Goal: Transaction & Acquisition: Purchase product/service

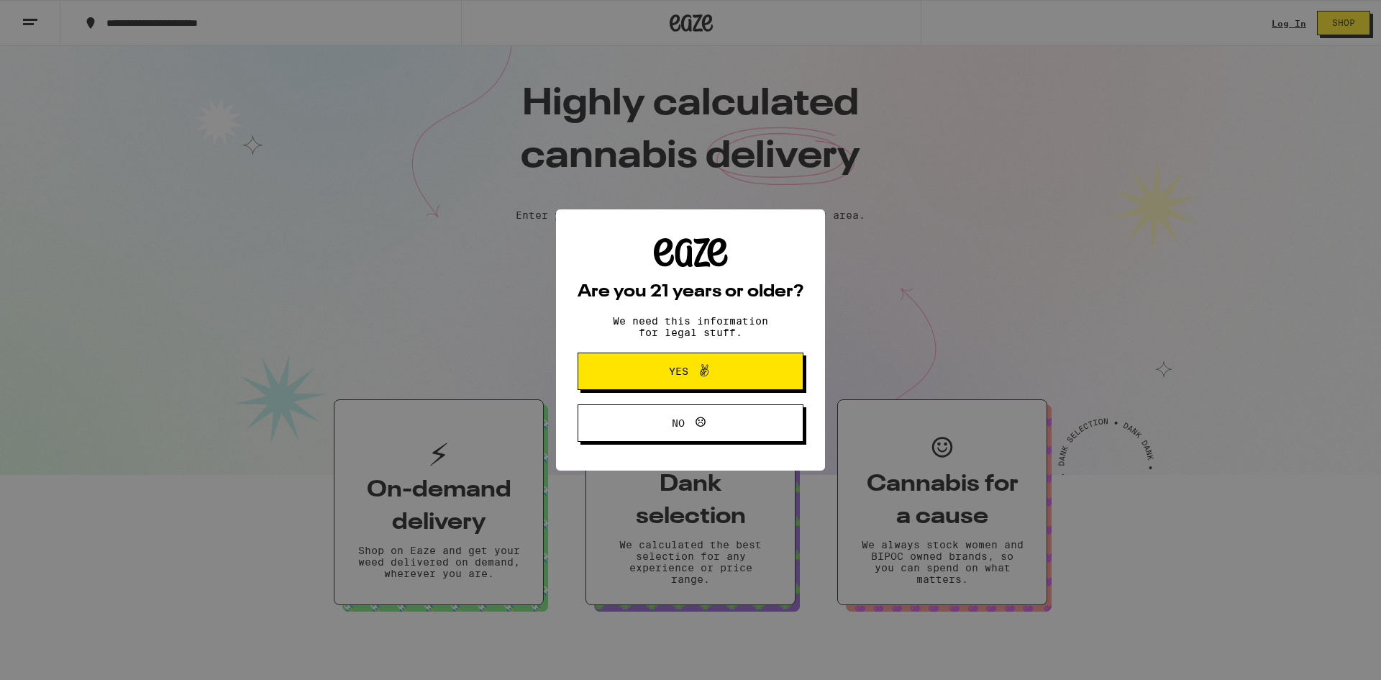
click at [662, 367] on span "Yes" at bounding box center [690, 371] width 109 height 19
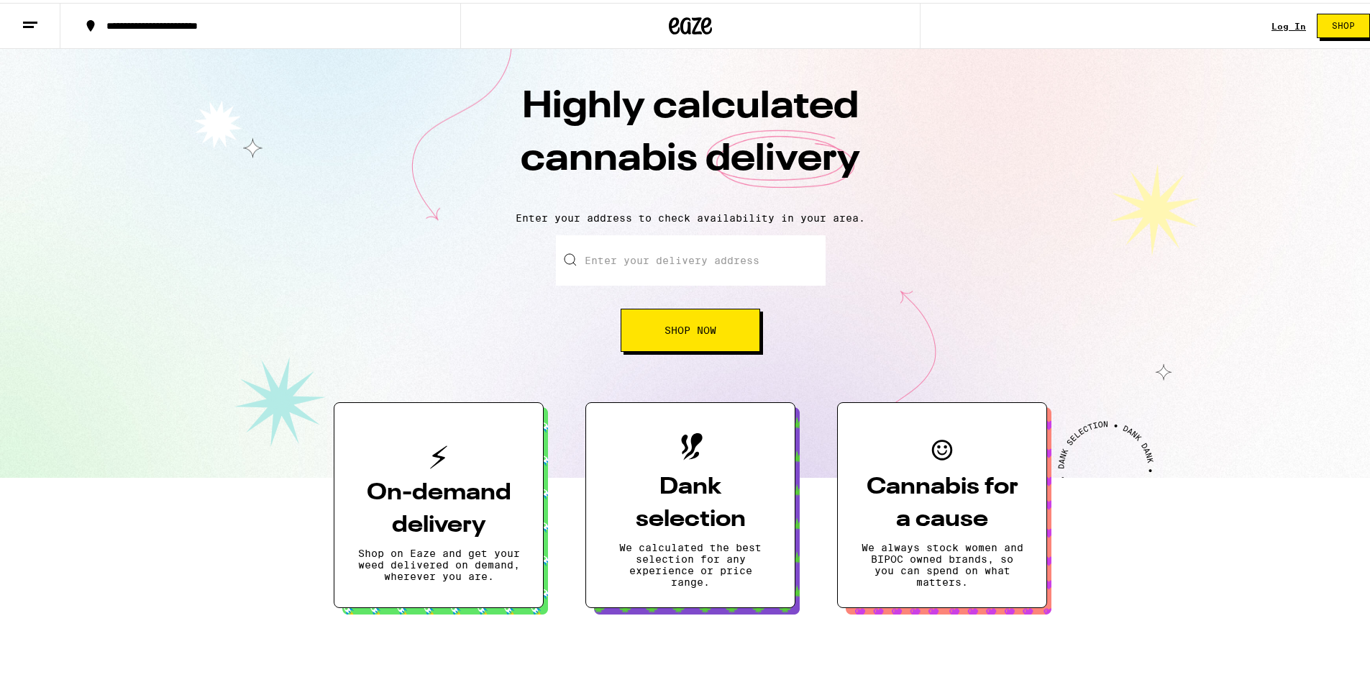
click at [659, 264] on input "Enter your delivery address" at bounding box center [691, 257] width 270 height 50
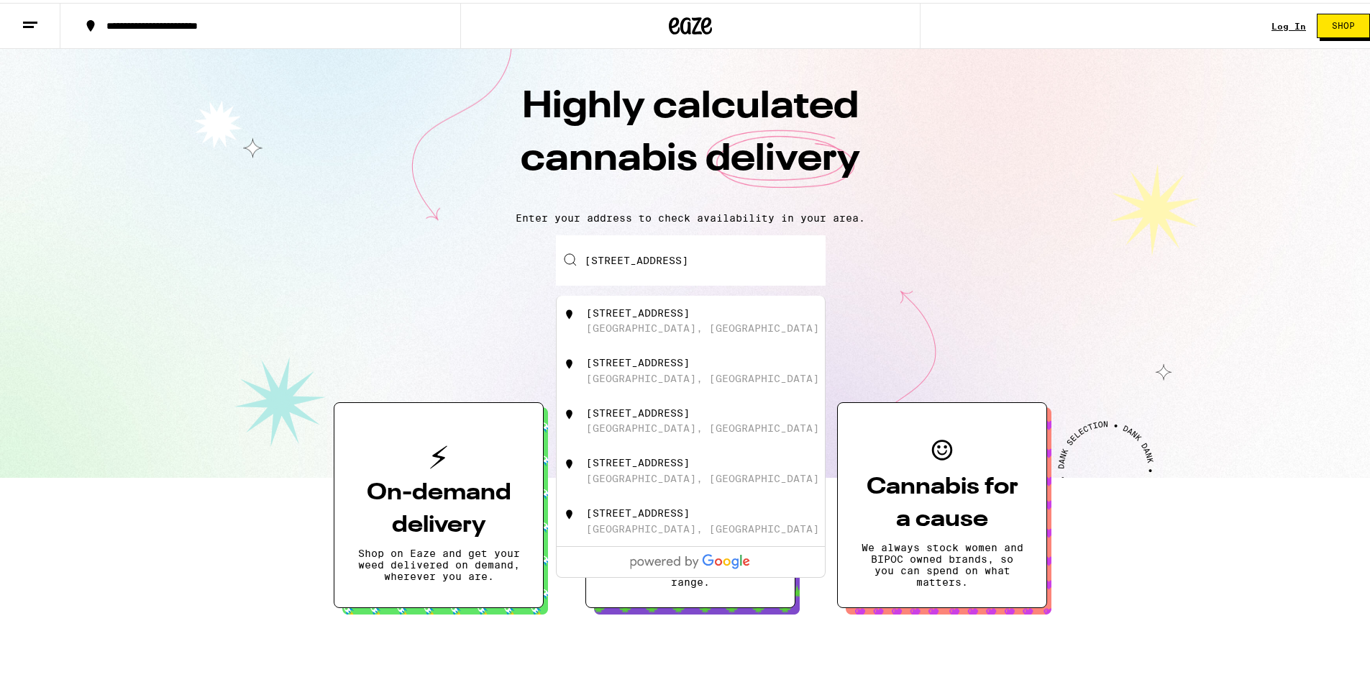
click at [653, 313] on div "[STREET_ADDRESS]" at bounding box center [638, 310] width 104 height 12
type input "[STREET_ADDRESS]"
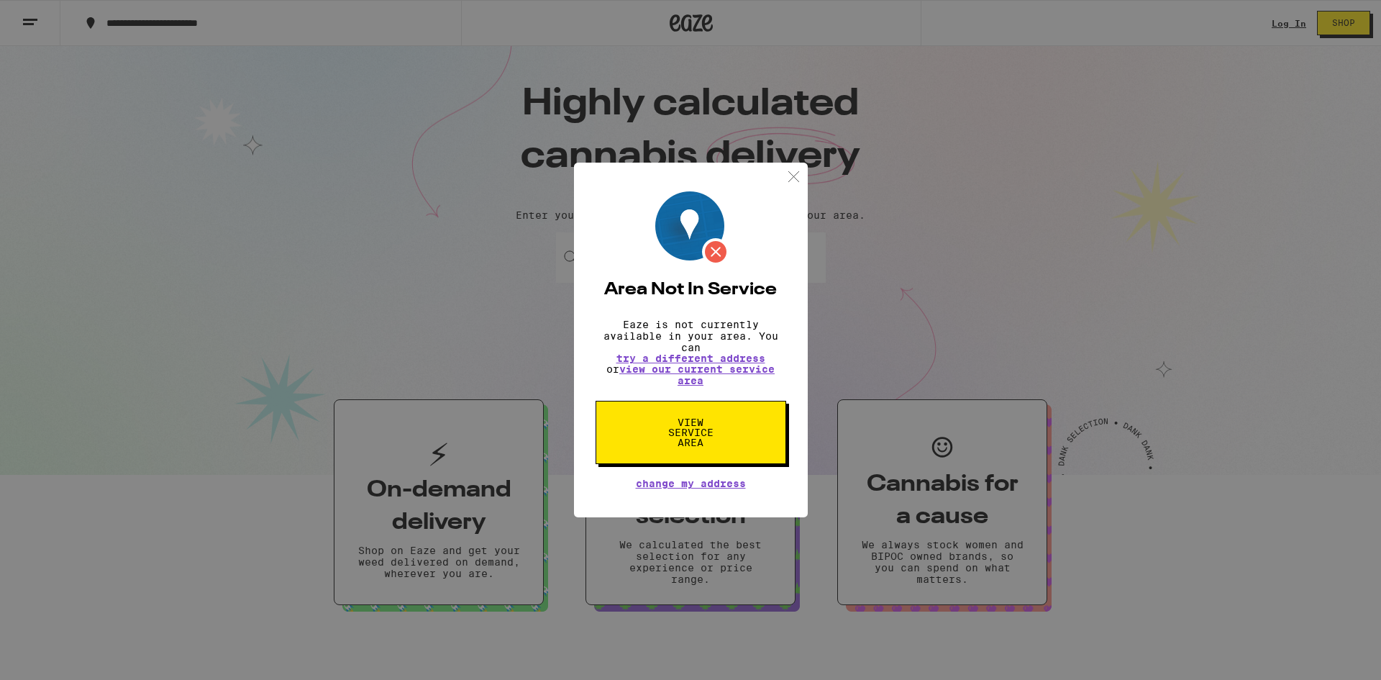
click at [793, 175] on img at bounding box center [794, 177] width 18 height 18
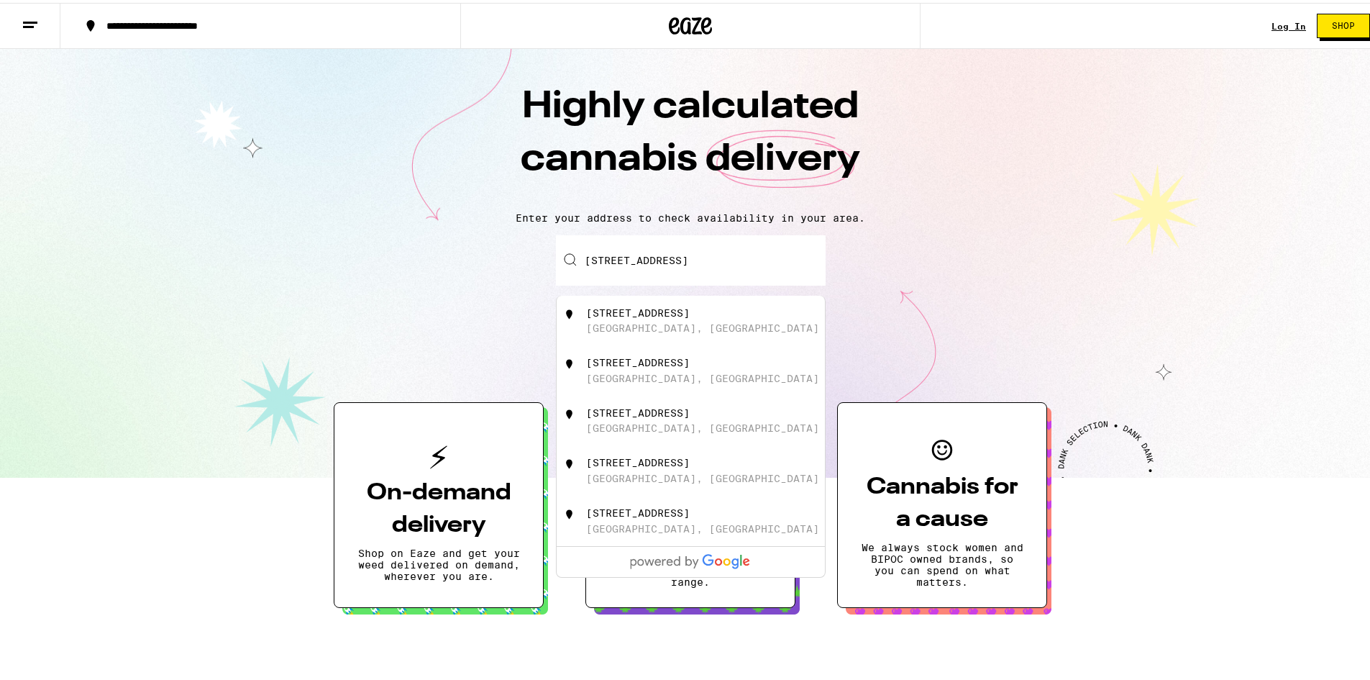
click at [706, 245] on input "[STREET_ADDRESS]" at bounding box center [691, 257] width 270 height 50
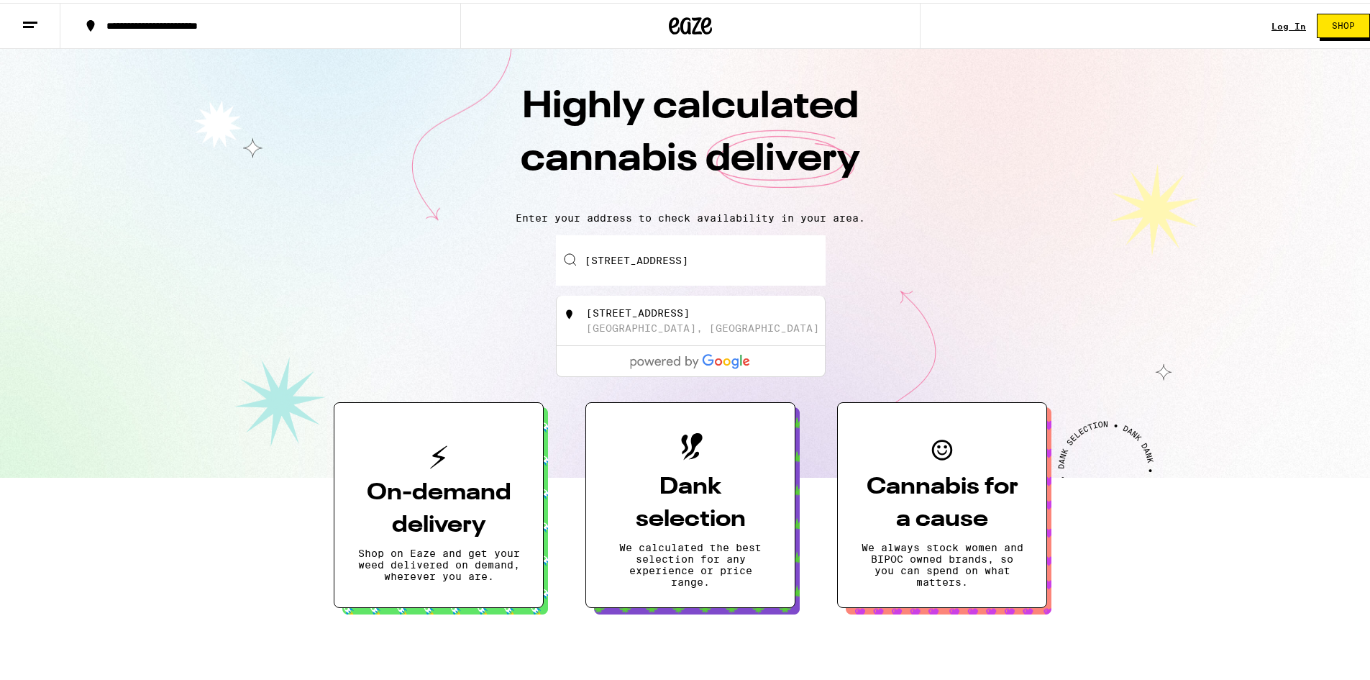
click at [742, 254] on input "[STREET_ADDRESS]" at bounding box center [691, 257] width 270 height 50
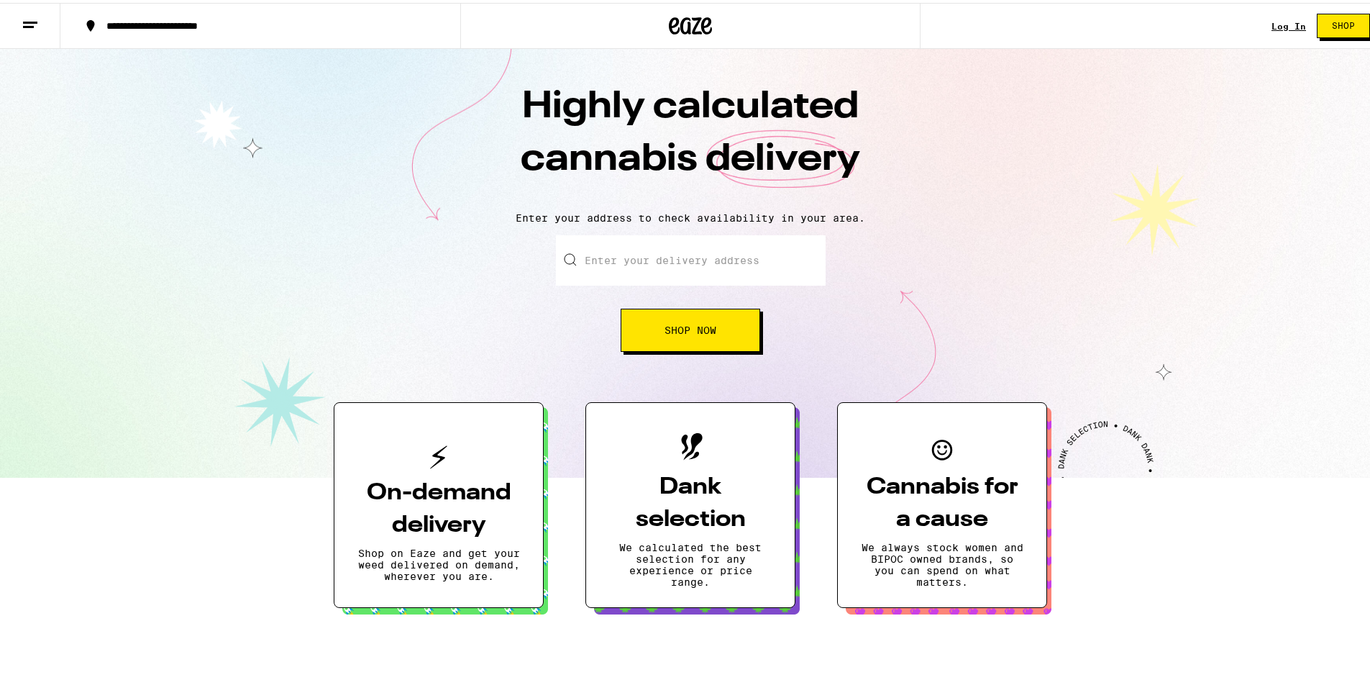
click at [618, 263] on input "Enter your delivery address" at bounding box center [691, 257] width 270 height 50
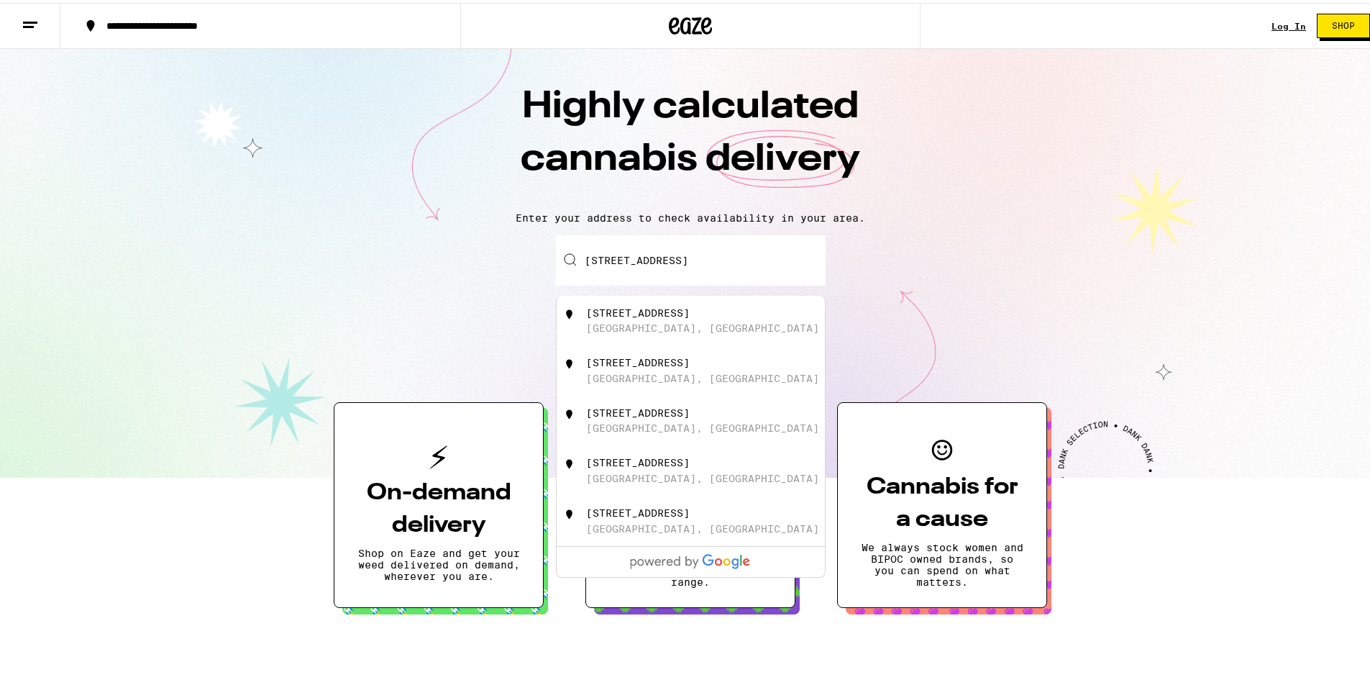
click at [623, 314] on div "[STREET_ADDRESS]" at bounding box center [638, 310] width 104 height 12
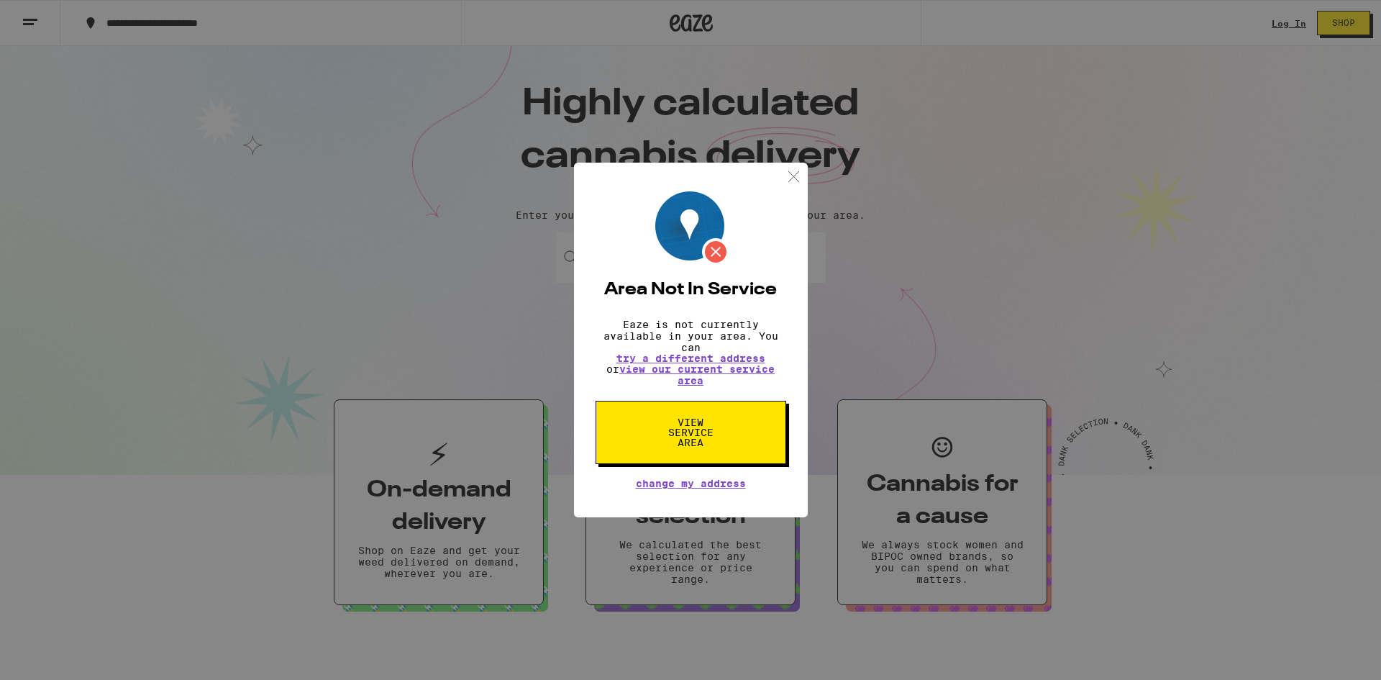
click at [789, 174] on img at bounding box center [794, 177] width 18 height 18
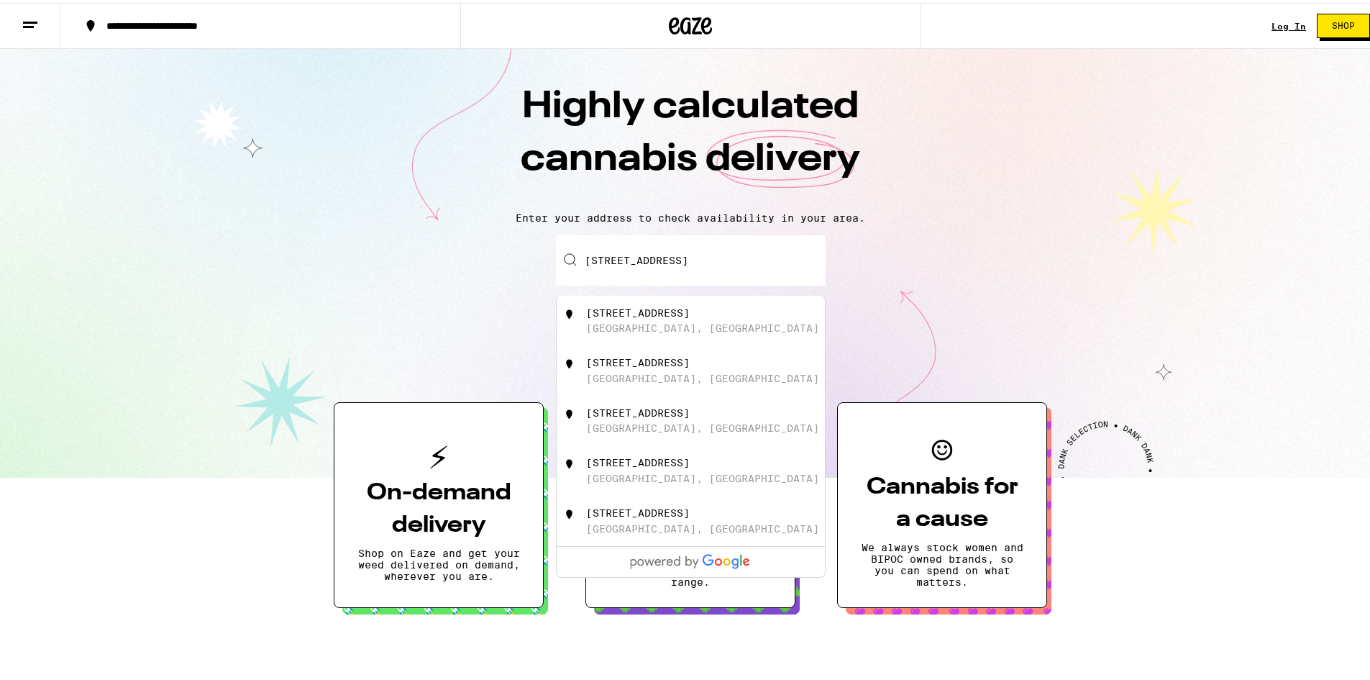
click at [667, 265] on input "[STREET_ADDRESS]" at bounding box center [691, 257] width 270 height 50
click at [668, 313] on div "[STREET_ADDRESS]" at bounding box center [638, 310] width 104 height 12
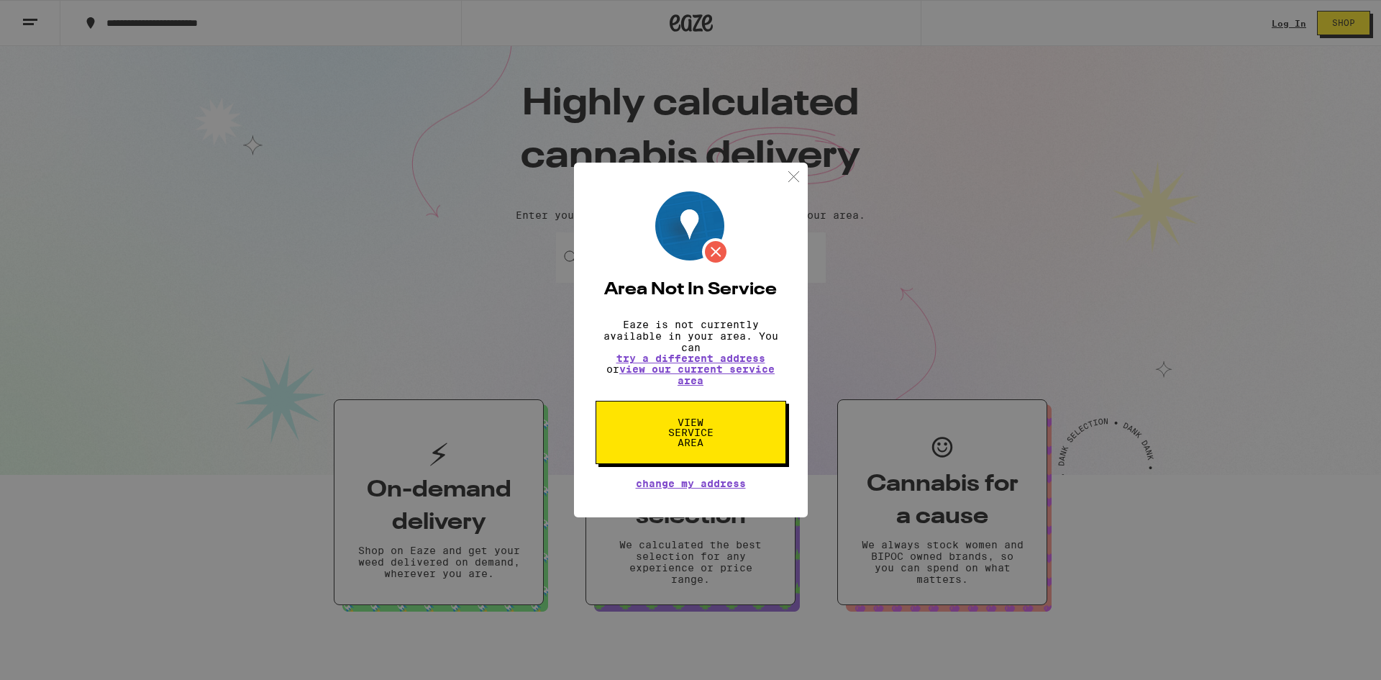
click at [791, 173] on img at bounding box center [794, 177] width 18 height 18
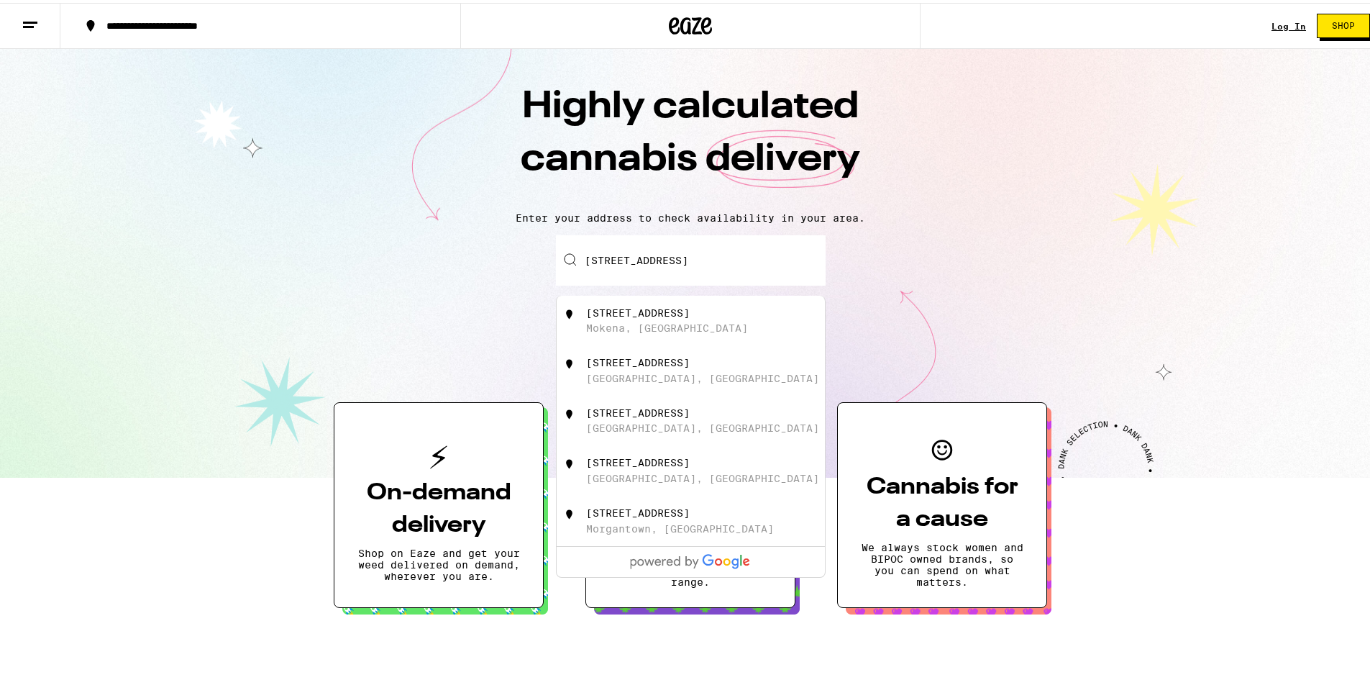
click at [738, 257] on input "[STREET_ADDRESS]" at bounding box center [691, 257] width 270 height 50
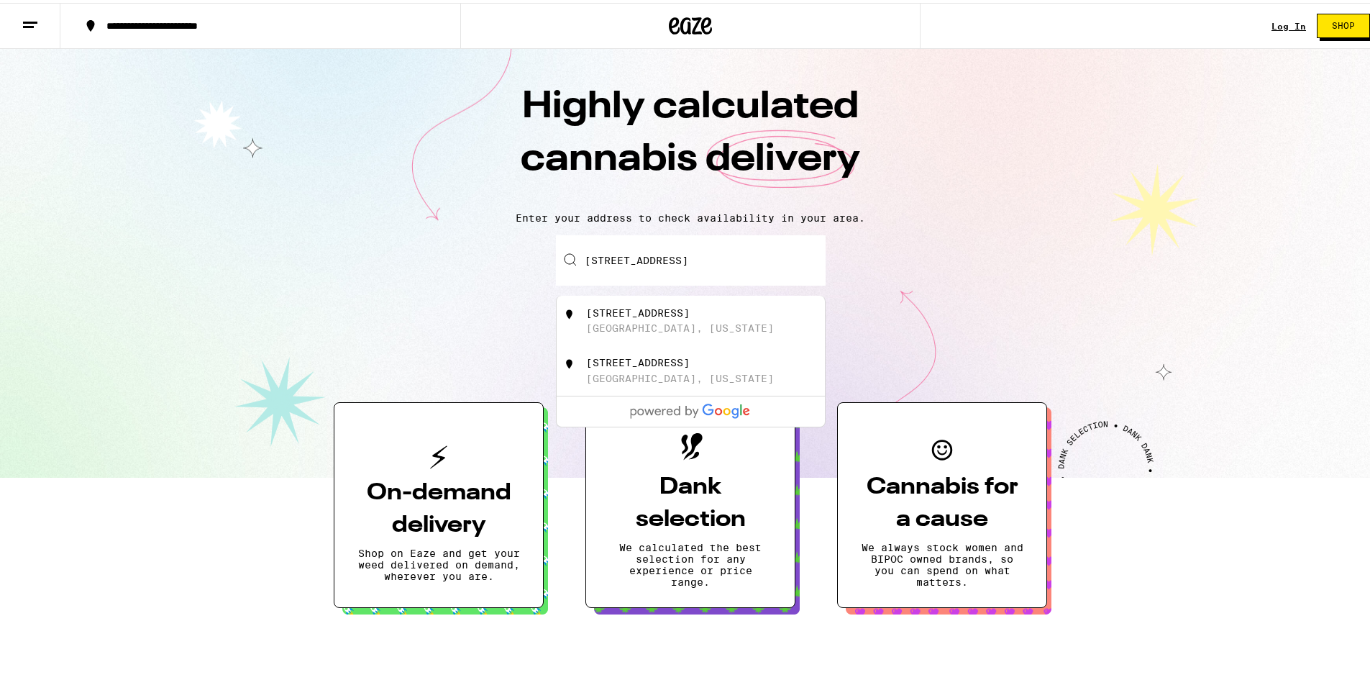
drag, startPoint x: 775, startPoint y: 260, endPoint x: 393, endPoint y: 241, distance: 382.5
click at [393, 241] on div "Enter your delivery address [STREET_ADDRESS][US_STATE][US_STATE] Shop Now" at bounding box center [690, 290] width 1352 height 117
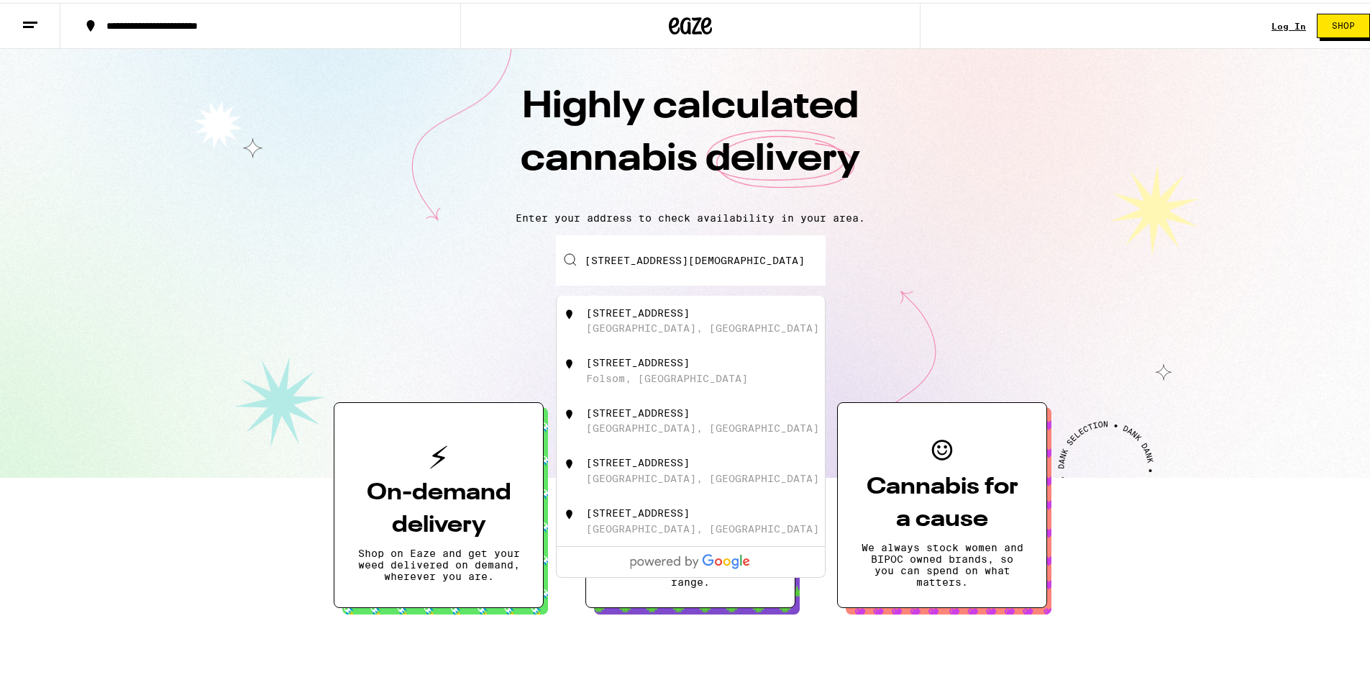
click at [629, 378] on div "Folsom, [GEOGRAPHIC_DATA]" at bounding box center [667, 376] width 162 height 12
type input "[STREET_ADDRESS]"
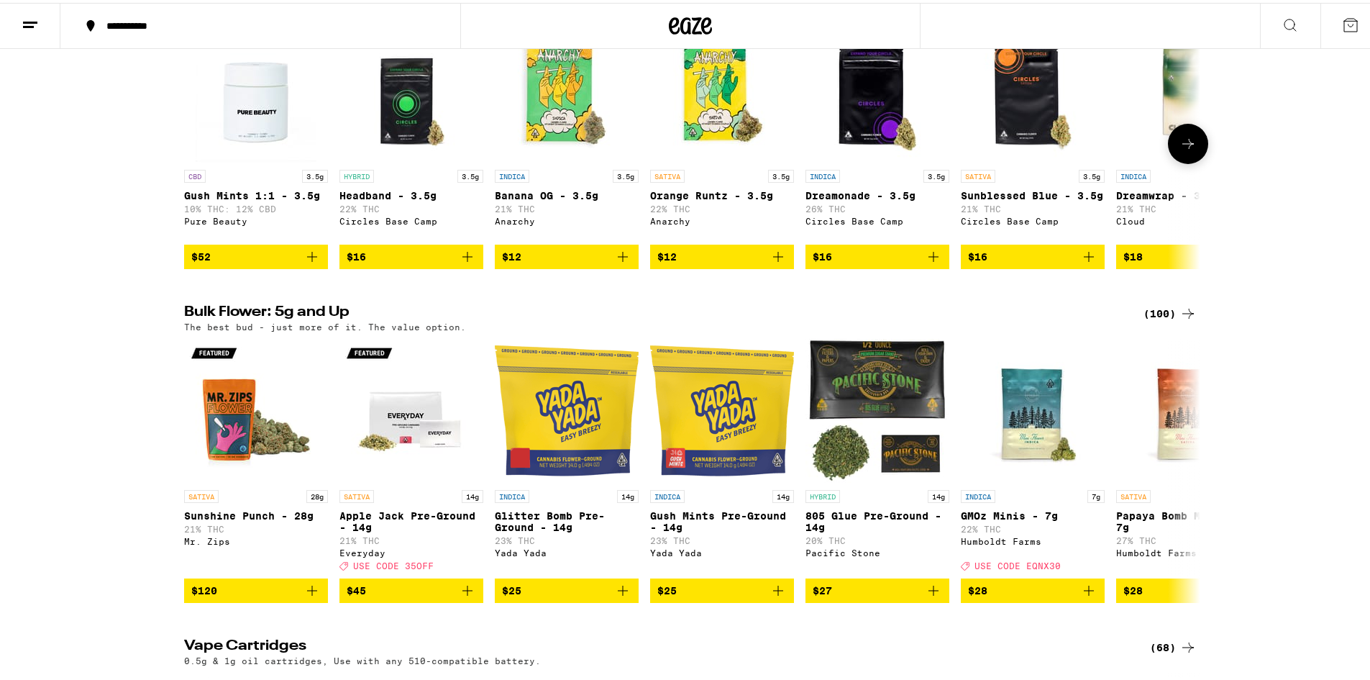
scroll to position [1295, 0]
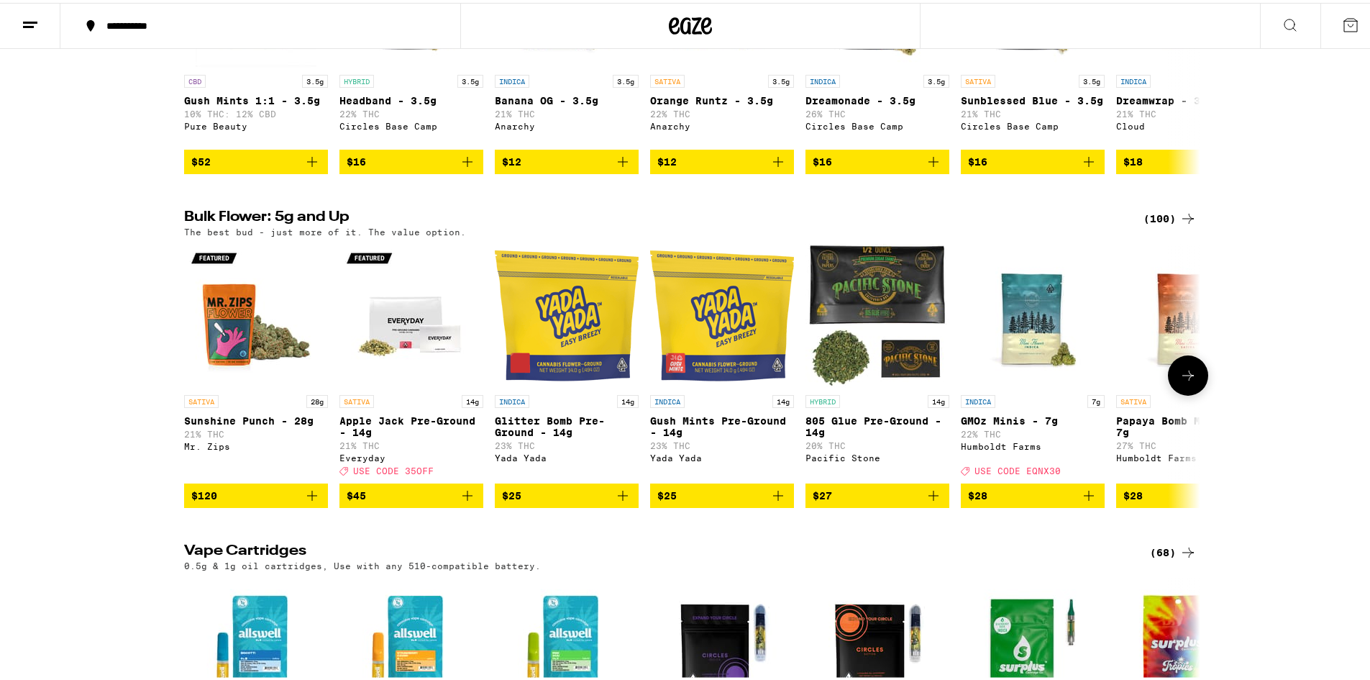
click at [1181, 381] on icon at bounding box center [1188, 372] width 17 height 17
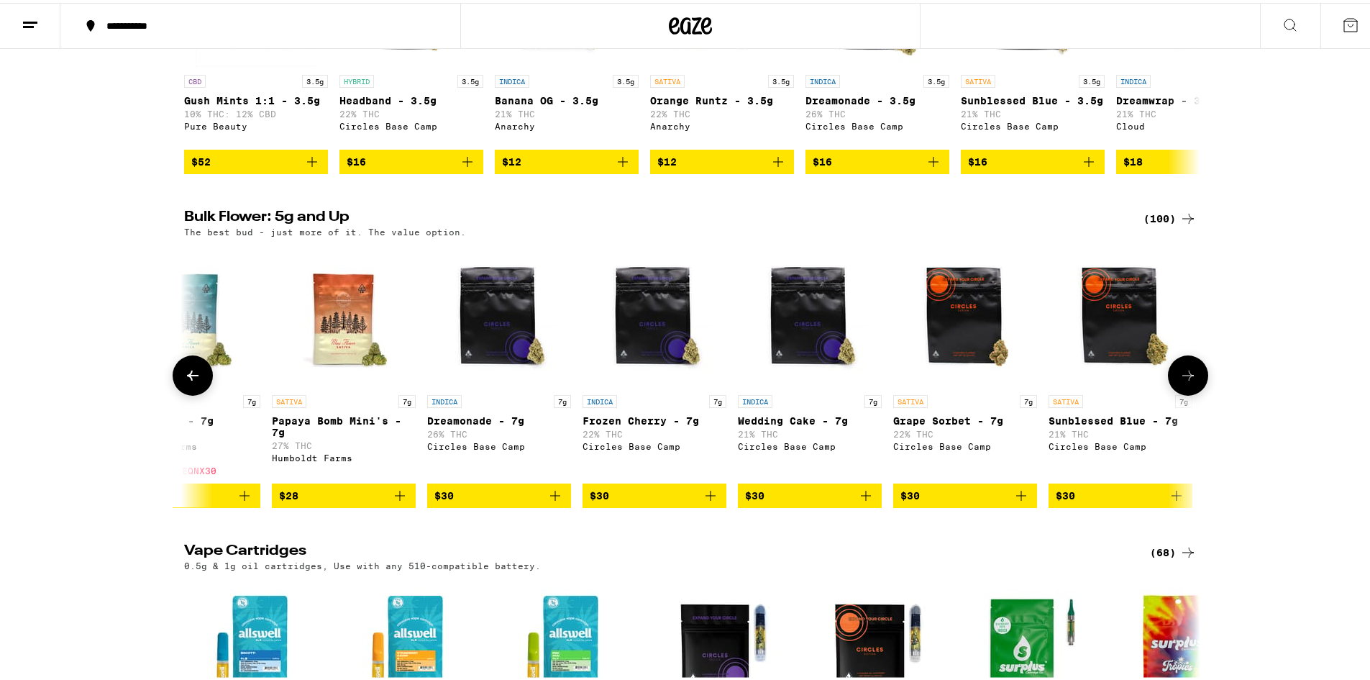
scroll to position [0, 856]
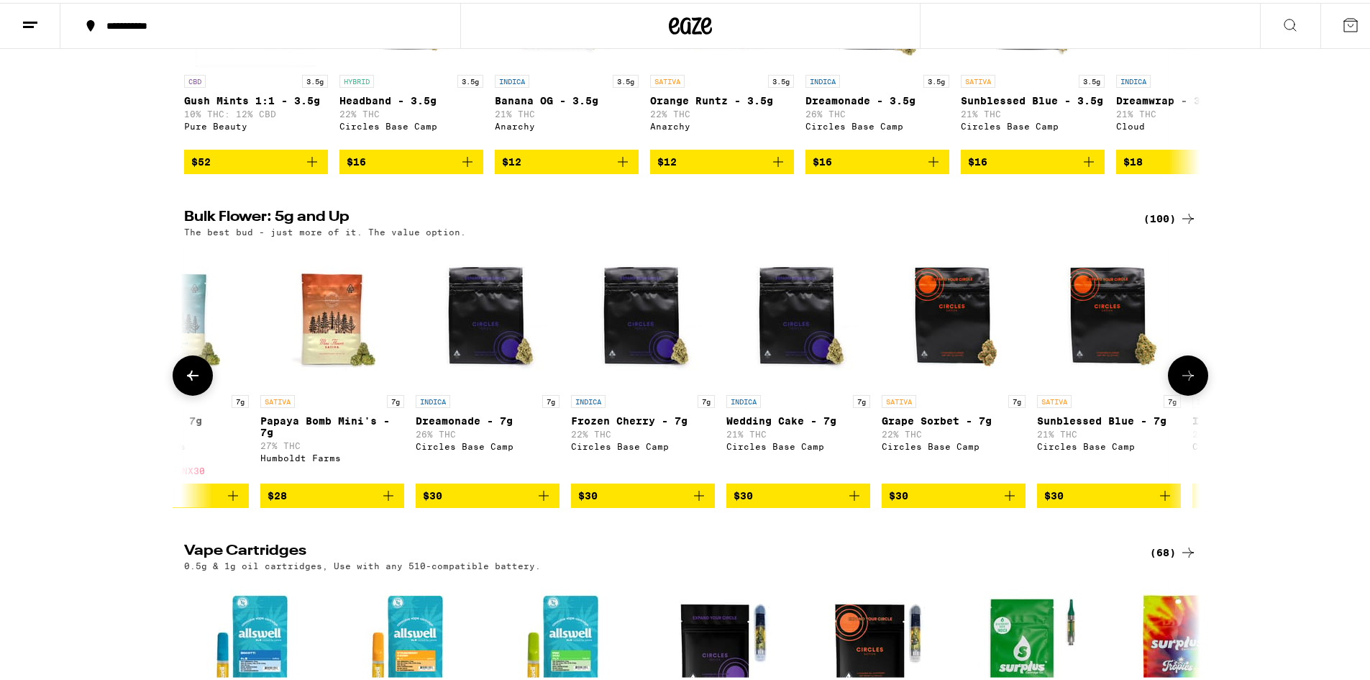
click at [1181, 381] on icon at bounding box center [1188, 372] width 17 height 17
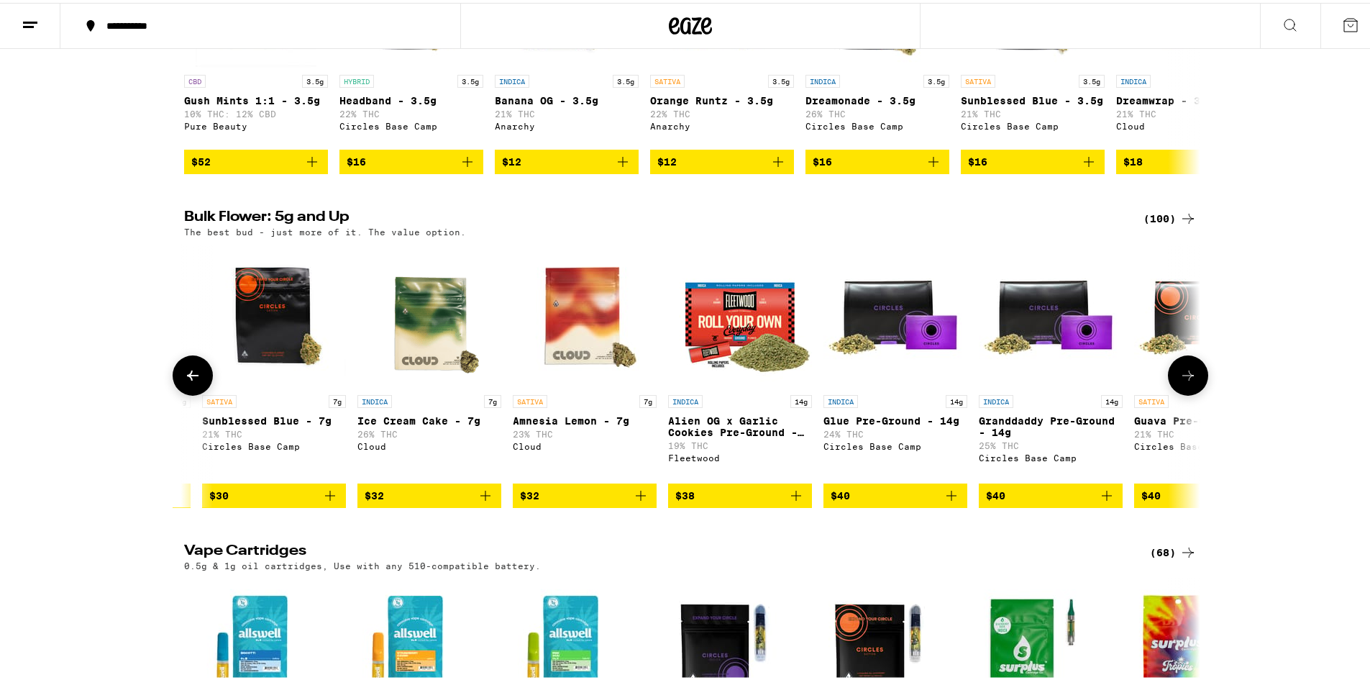
scroll to position [0, 1712]
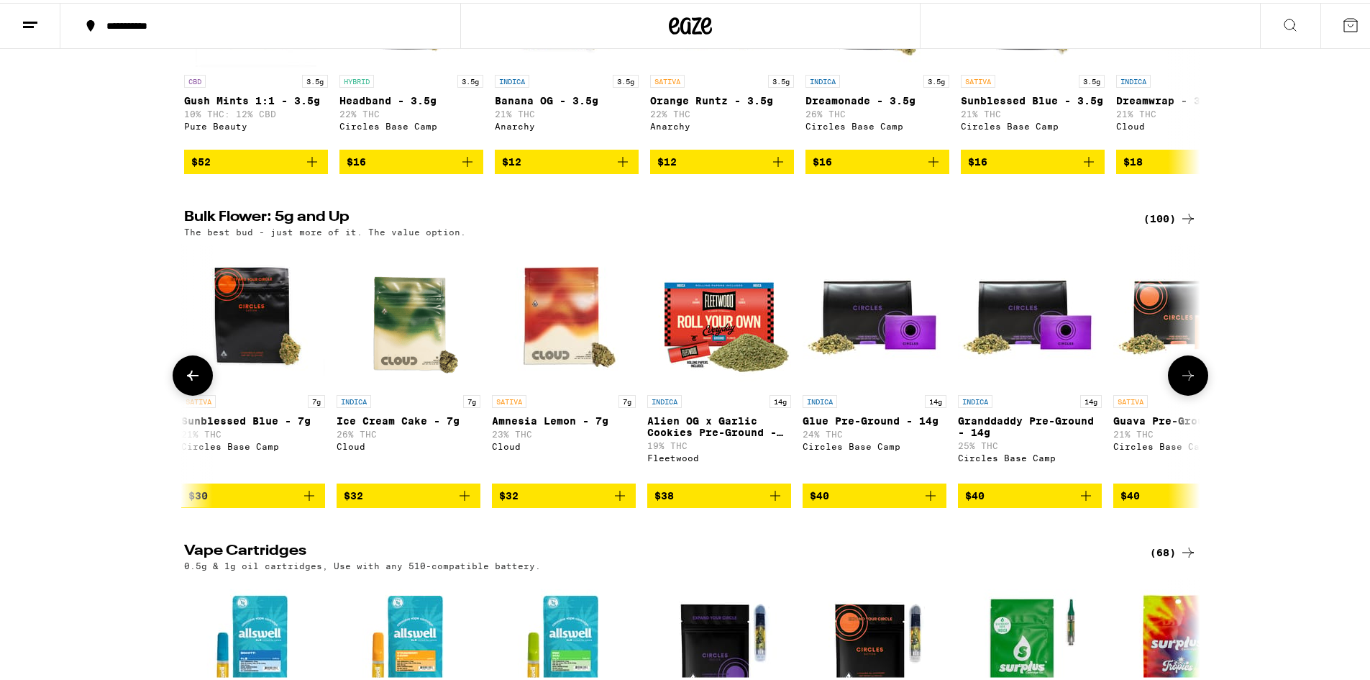
click at [1181, 381] on icon at bounding box center [1188, 372] width 17 height 17
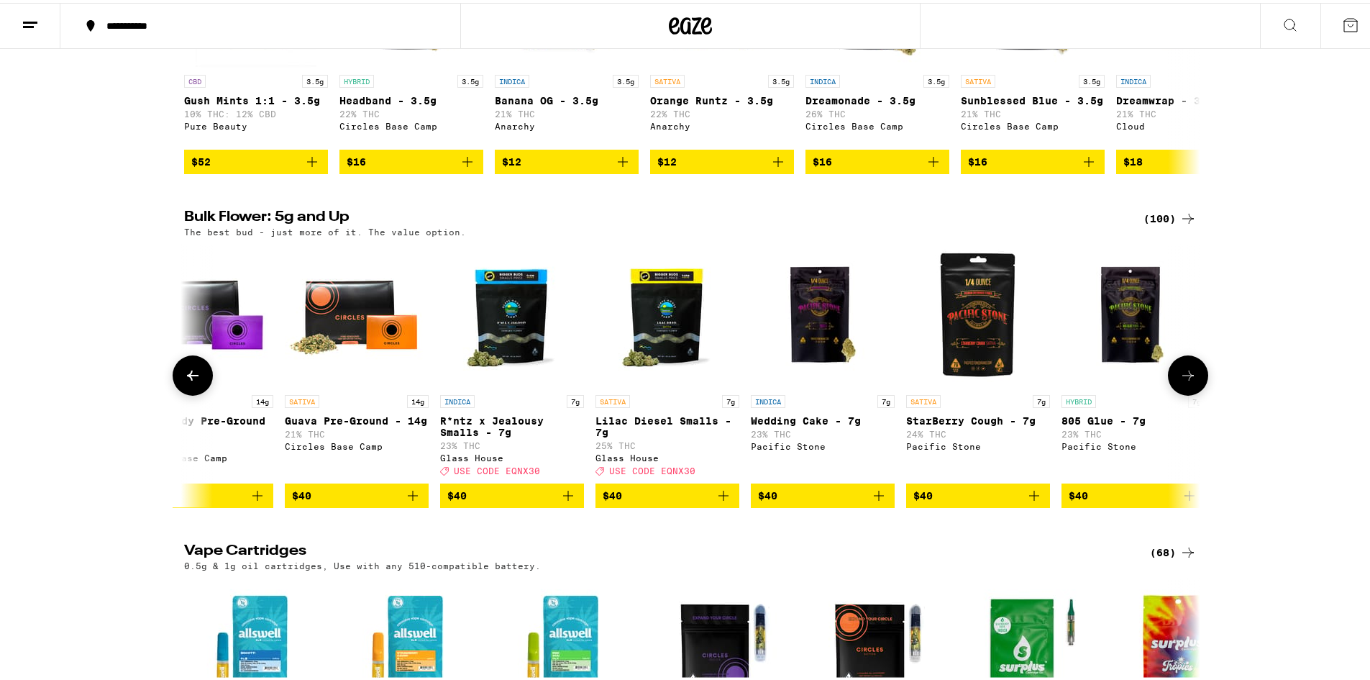
scroll to position [0, 2568]
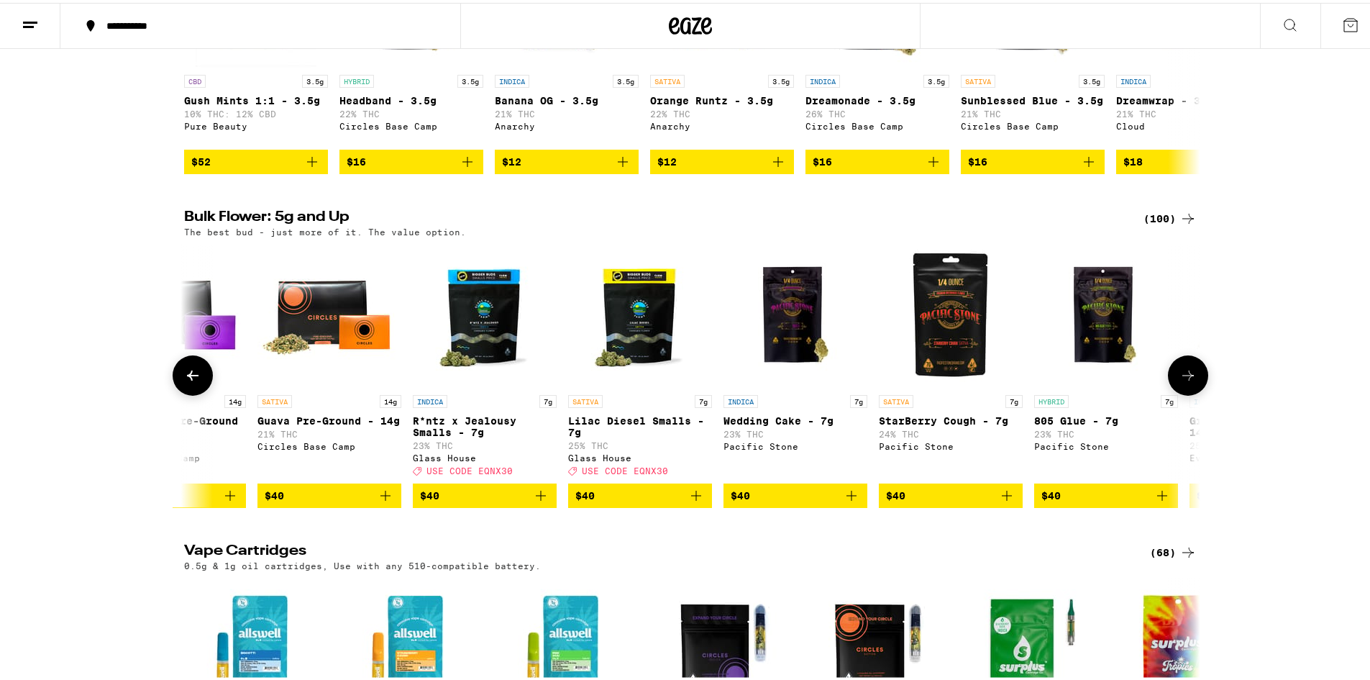
click at [1185, 381] on icon at bounding box center [1188, 372] width 17 height 17
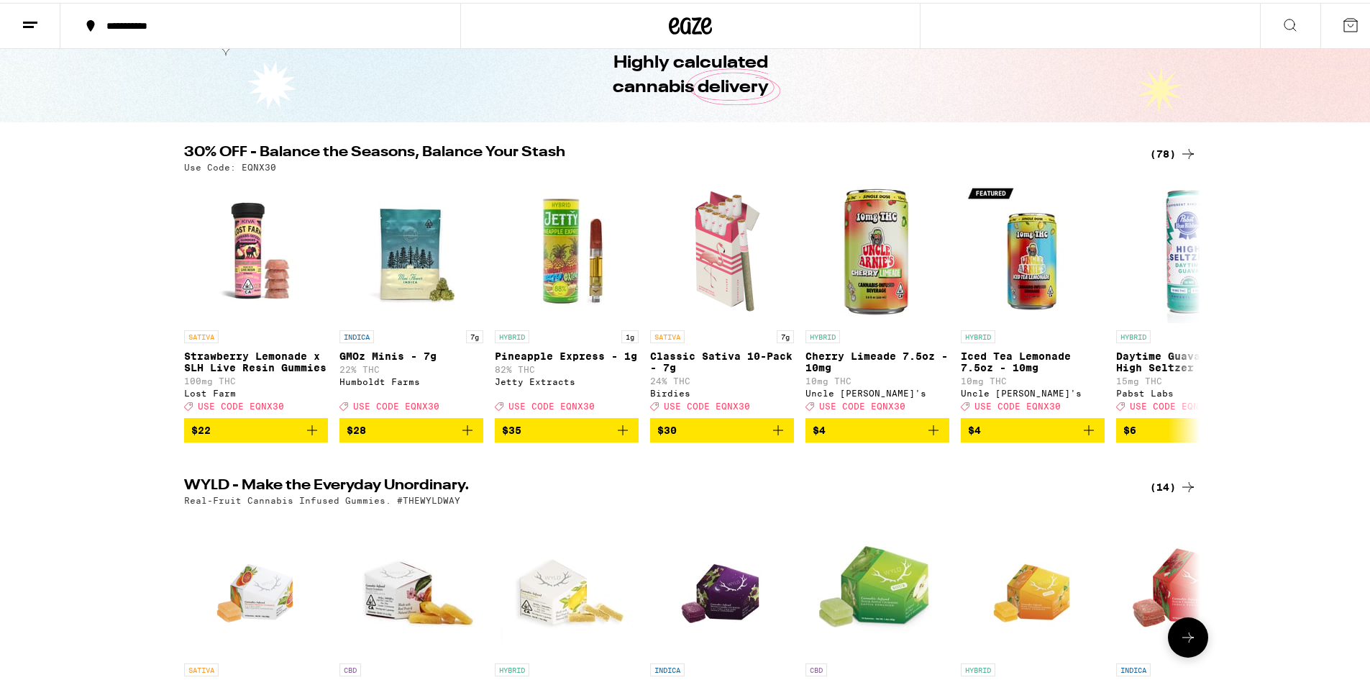
scroll to position [0, 0]
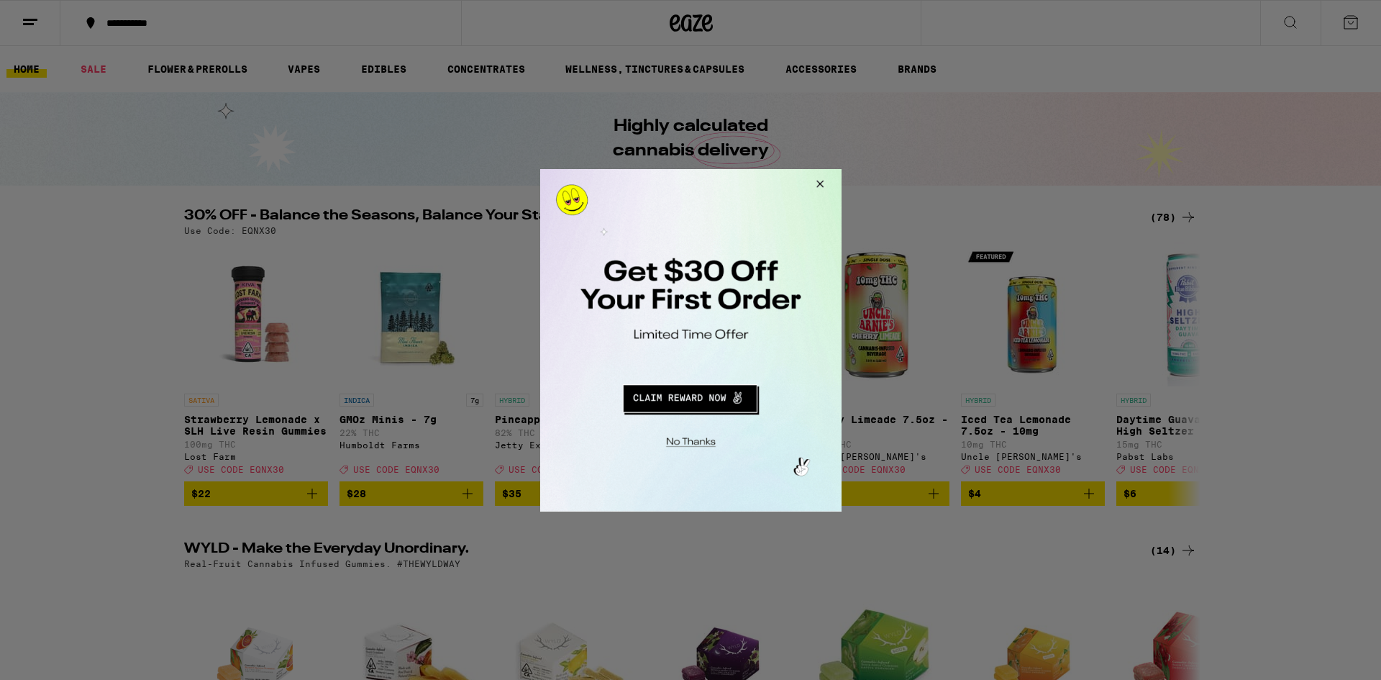
click at [86, 246] on div at bounding box center [690, 340] width 1381 height 680
click at [814, 186] on button "Close Modal" at bounding box center [817, 185] width 39 height 35
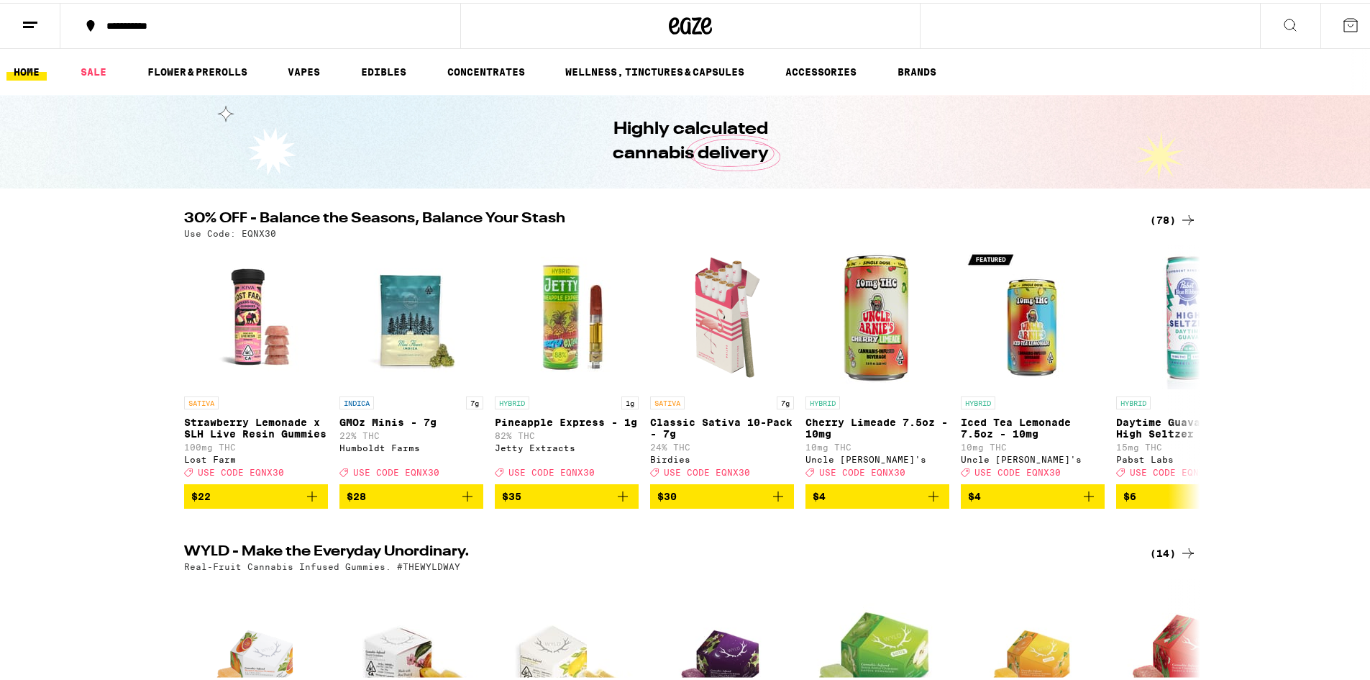
click at [695, 20] on icon at bounding box center [690, 23] width 43 height 26
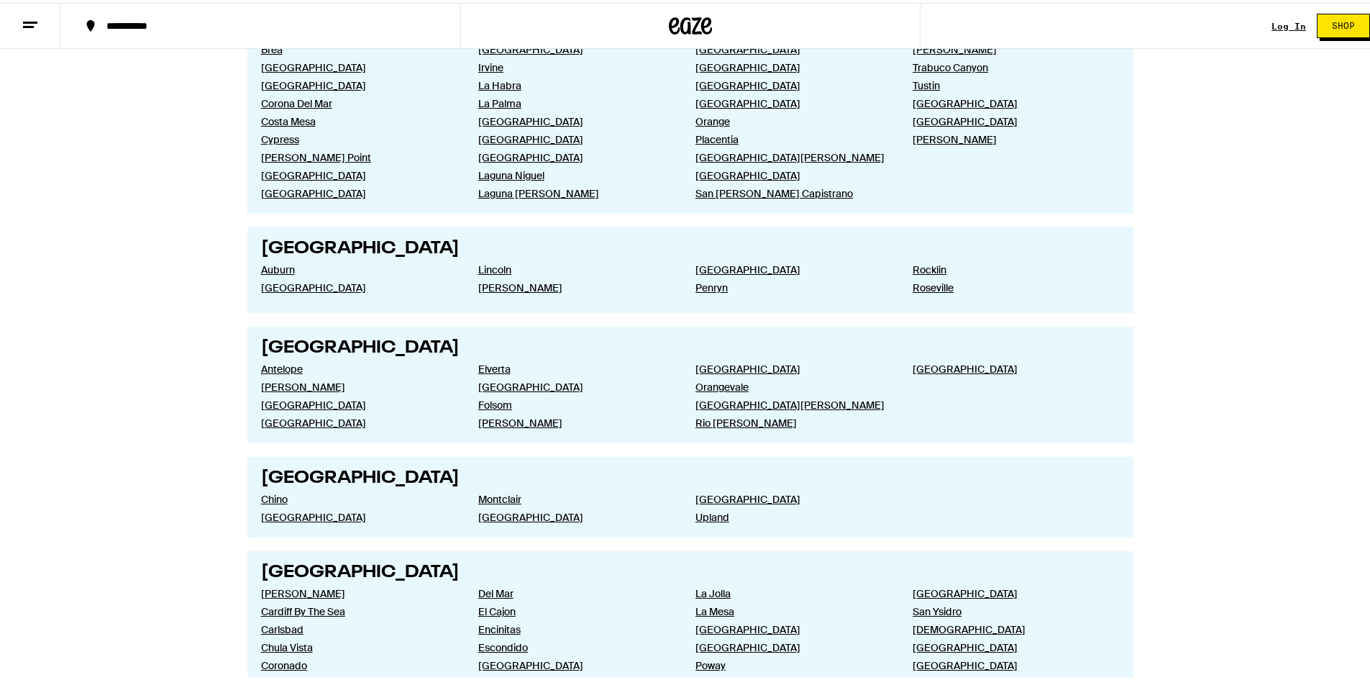
scroll to position [1511, 0]
